Goal: Transaction & Acquisition: Subscribe to service/newsletter

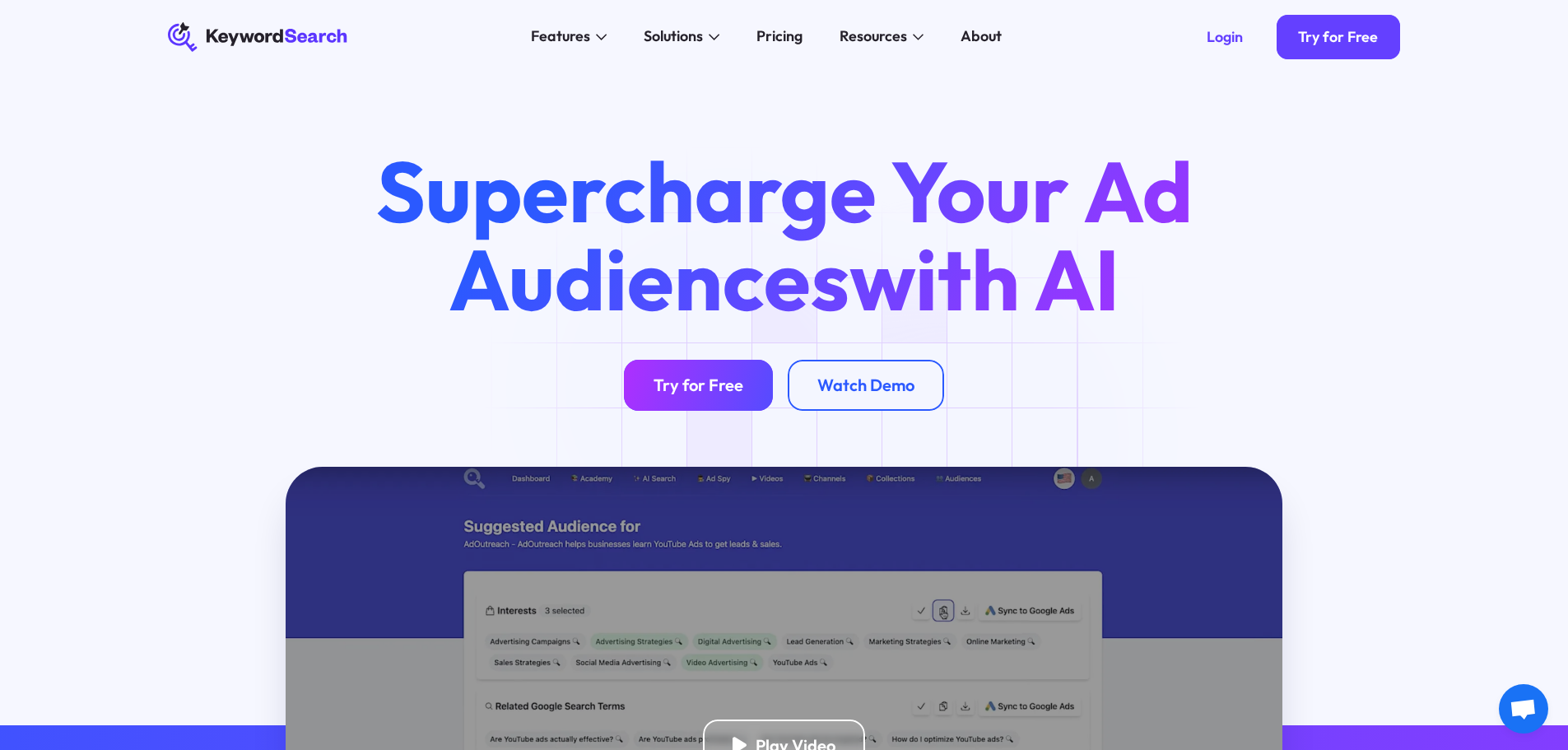
click at [733, 389] on div "Try for Free" at bounding box center [698, 384] width 90 height 21
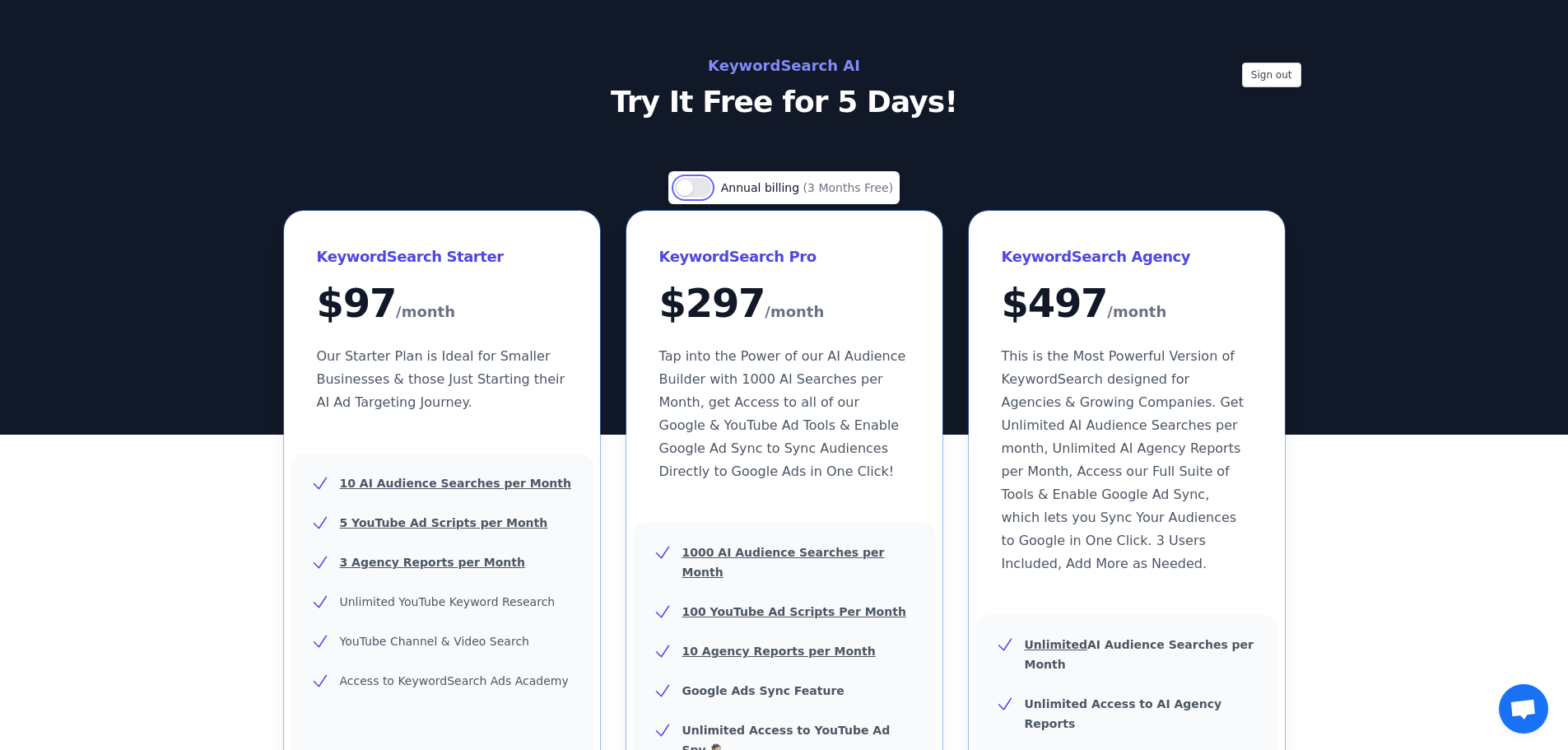
click at [702, 190] on button "Use setting" at bounding box center [693, 187] width 36 height 20
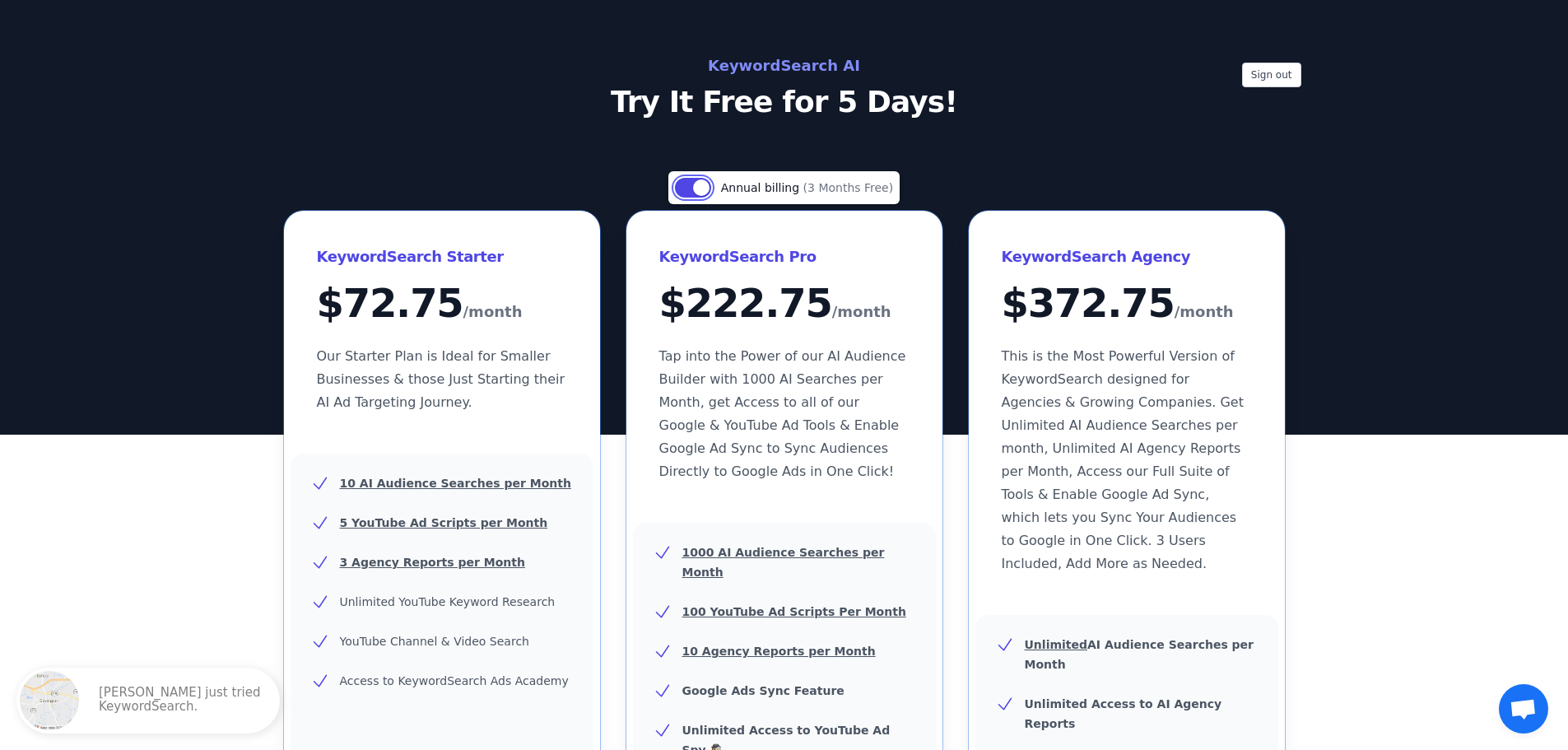
click at [698, 187] on button "Use setting" at bounding box center [693, 187] width 36 height 20
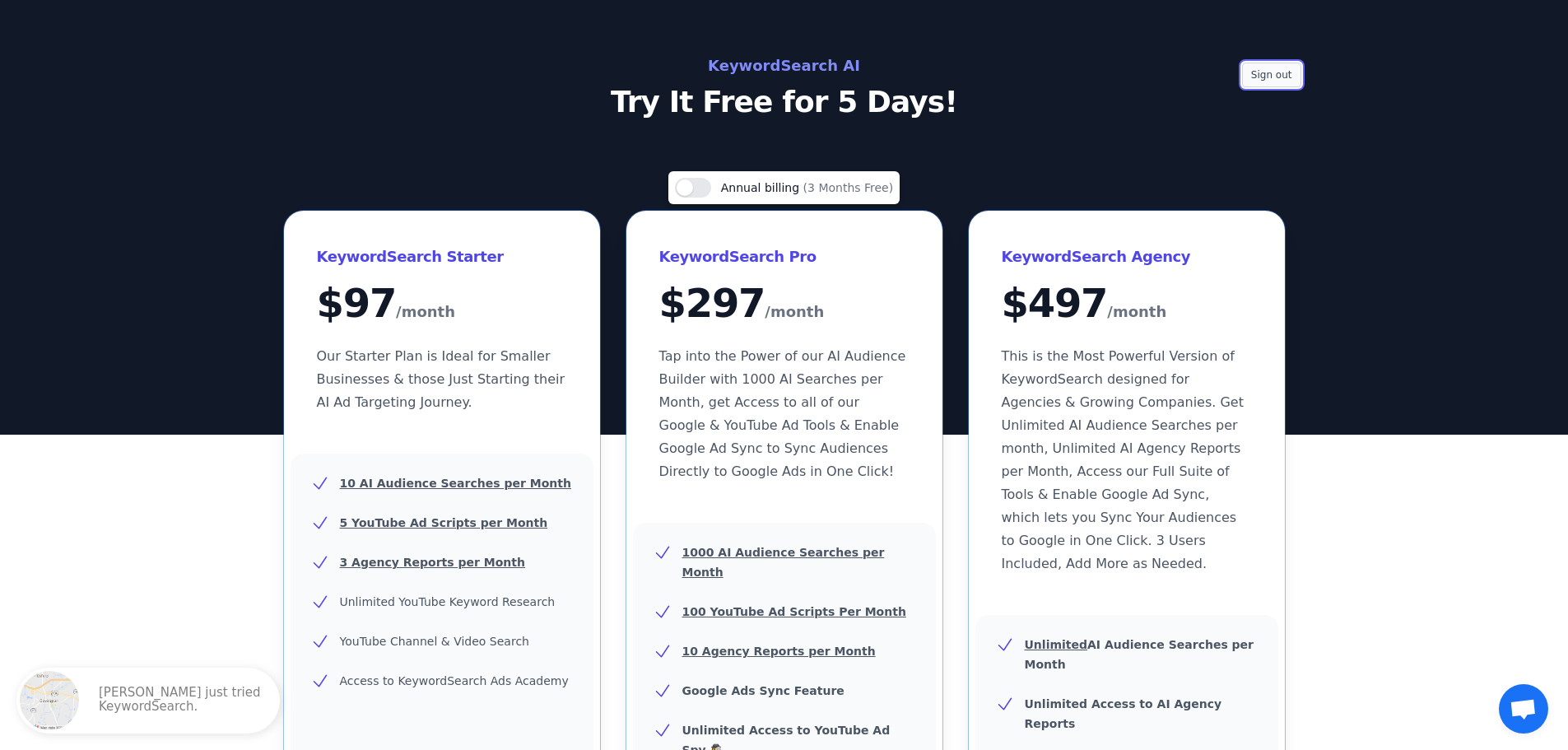
click at [1270, 80] on button "Sign out" at bounding box center [1271, 75] width 59 height 25
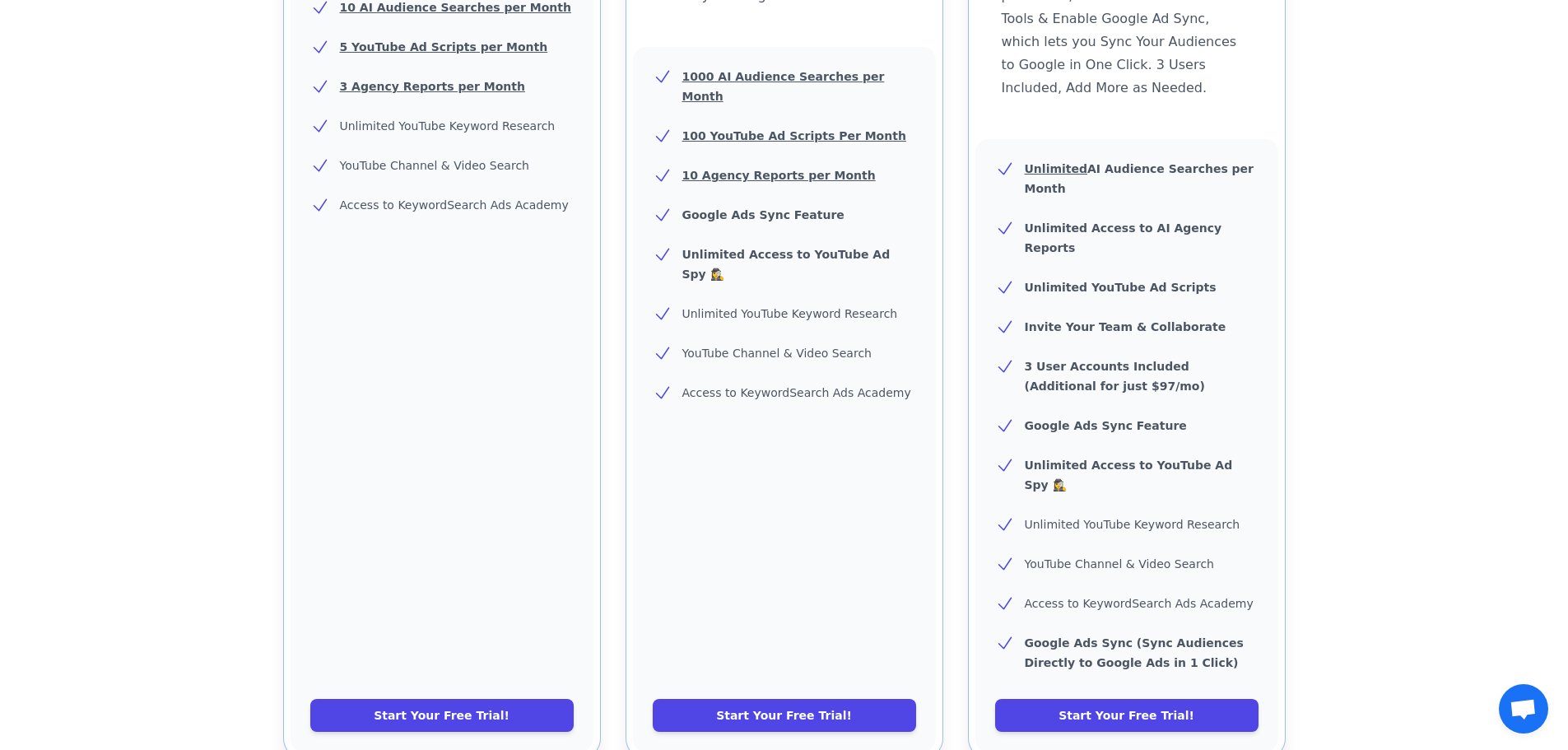
scroll to position [494, 0]
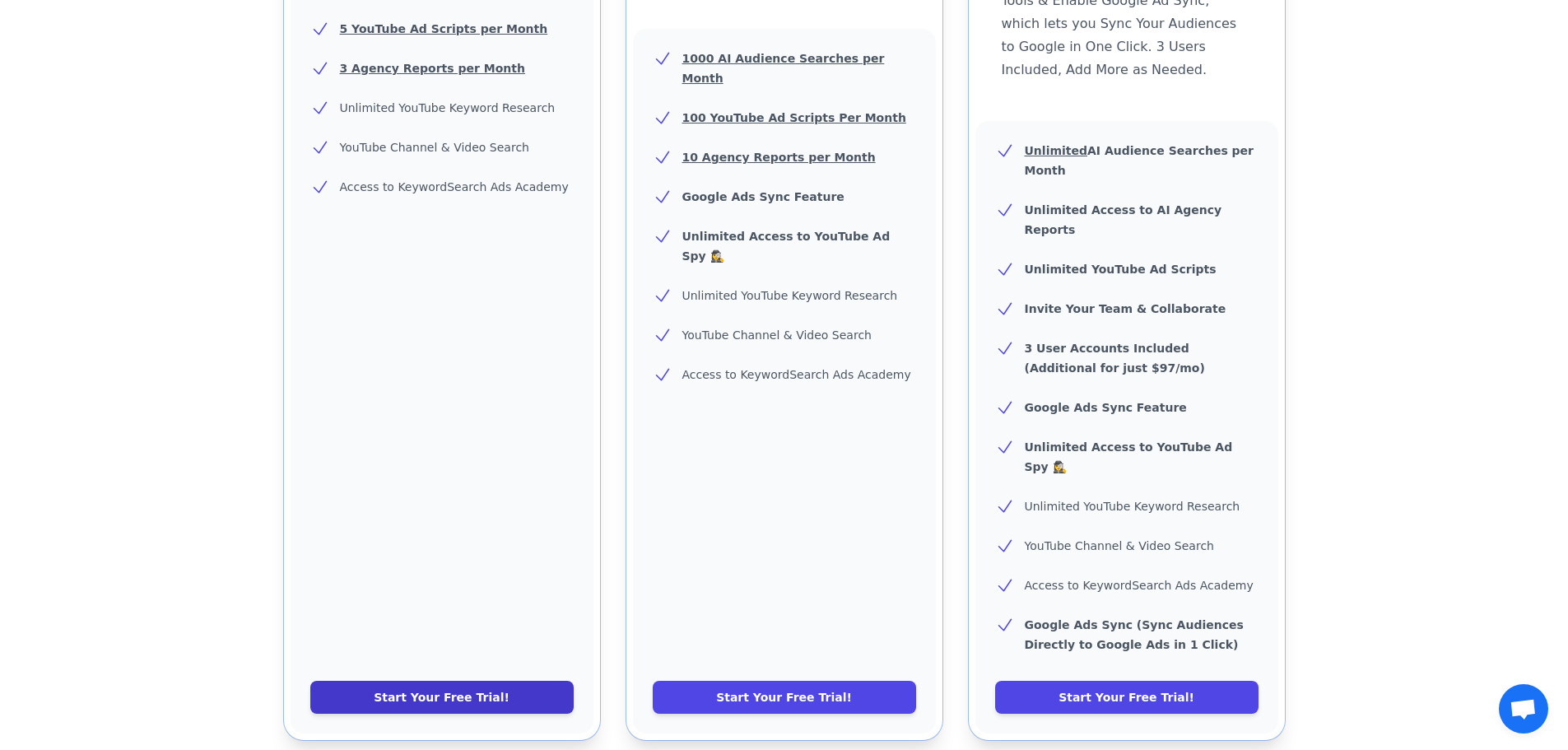
click at [471, 681] on link "Start Your Free Trial!" at bounding box center [442, 697] width 263 height 33
